Goal: Transaction & Acquisition: Download file/media

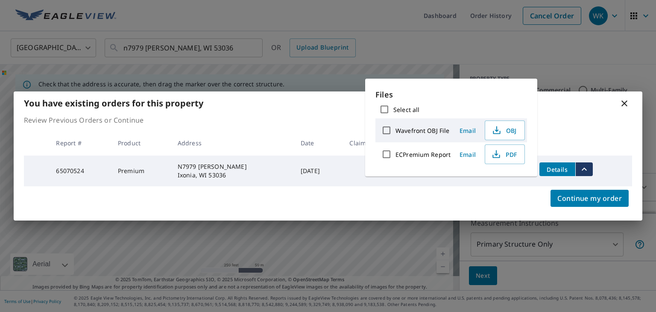
drag, startPoint x: 625, startPoint y: 103, endPoint x: 592, endPoint y: 86, distance: 37.6
click at [622, 101] on icon at bounding box center [624, 103] width 10 height 10
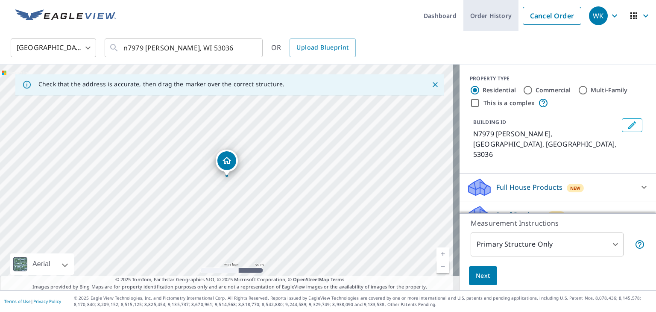
click at [473, 16] on link "Order History" at bounding box center [490, 15] width 55 height 31
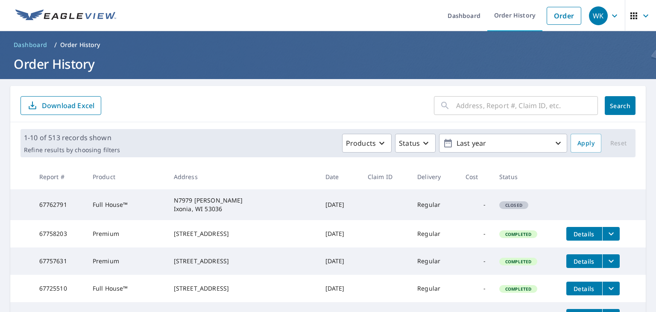
click at [470, 105] on input "text" at bounding box center [527, 105] width 142 height 24
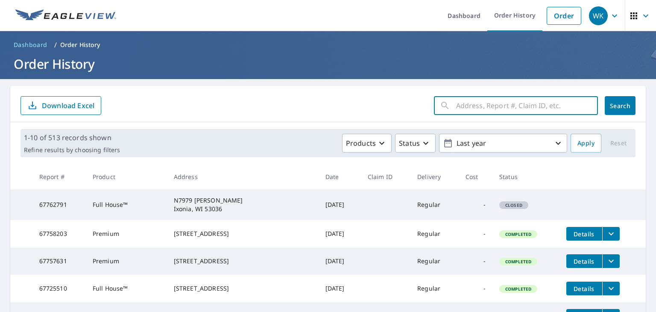
paste input "16860 Eldorado Dr"
type input "16860 Eldorado Dr"
click at [613, 102] on span "Search" at bounding box center [619, 106] width 17 height 8
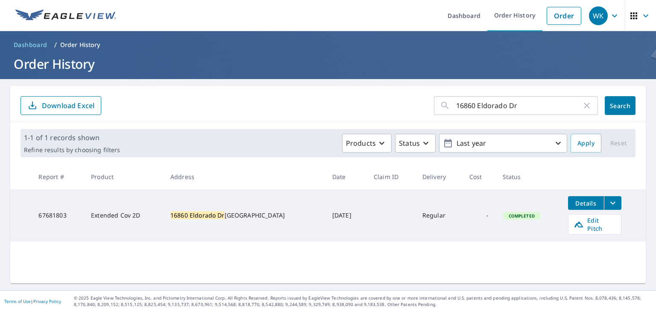
click at [607, 205] on icon "filesDropdownBtn-67681803" at bounding box center [612, 203] width 10 height 10
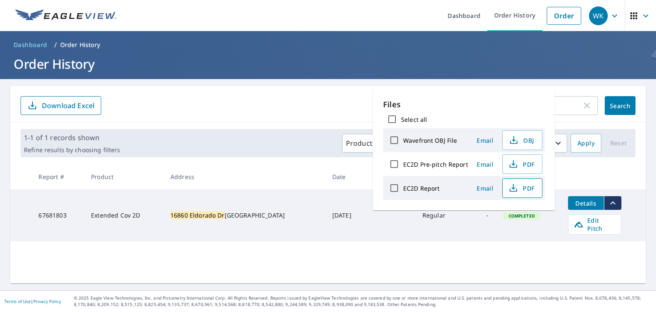
click at [524, 188] on span "PDF" at bounding box center [521, 188] width 27 height 10
